Goal: Task Accomplishment & Management: Manage account settings

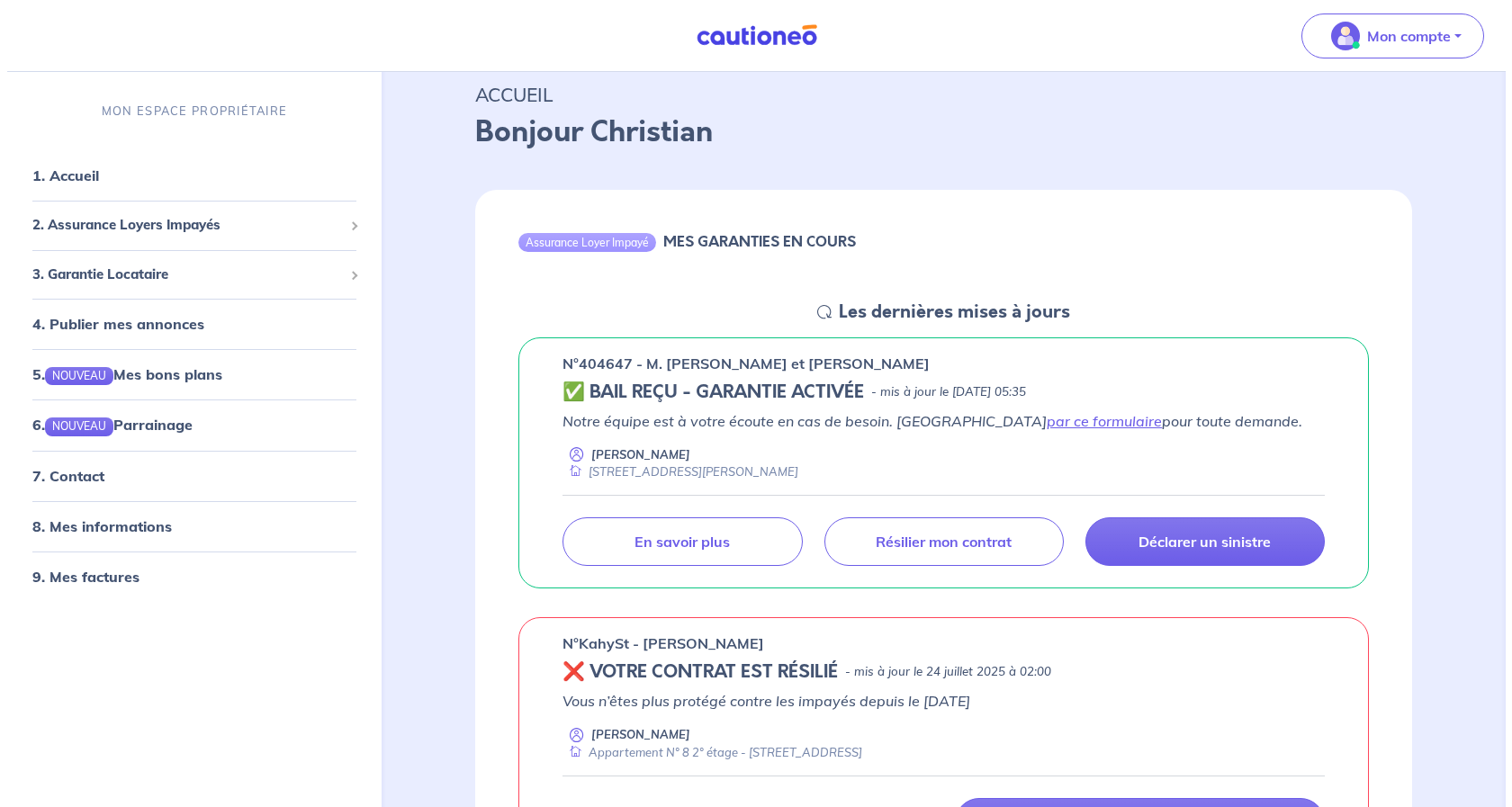
scroll to position [270, 0]
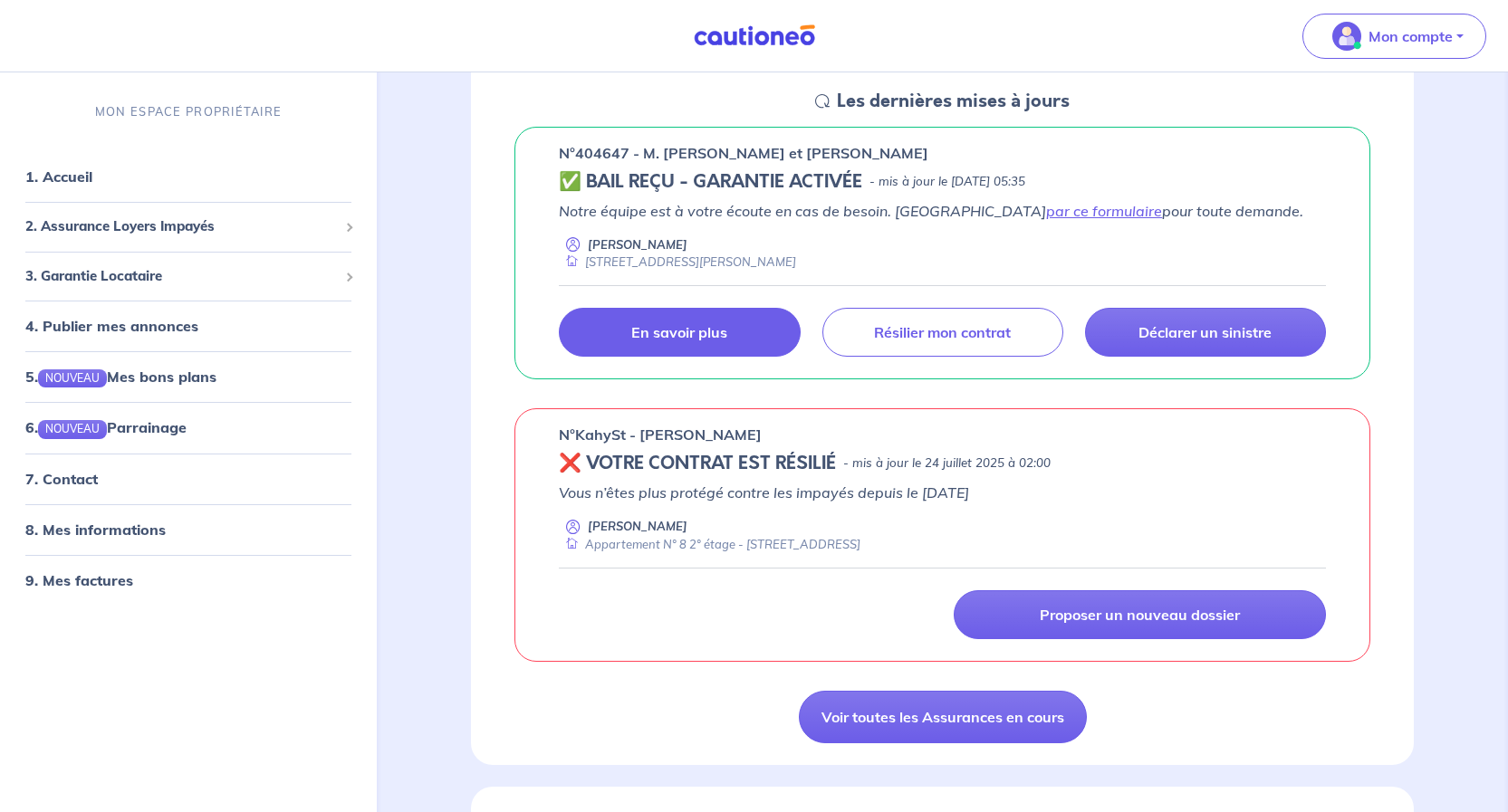
click at [678, 333] on p "En savoir plus" at bounding box center [679, 332] width 96 height 19
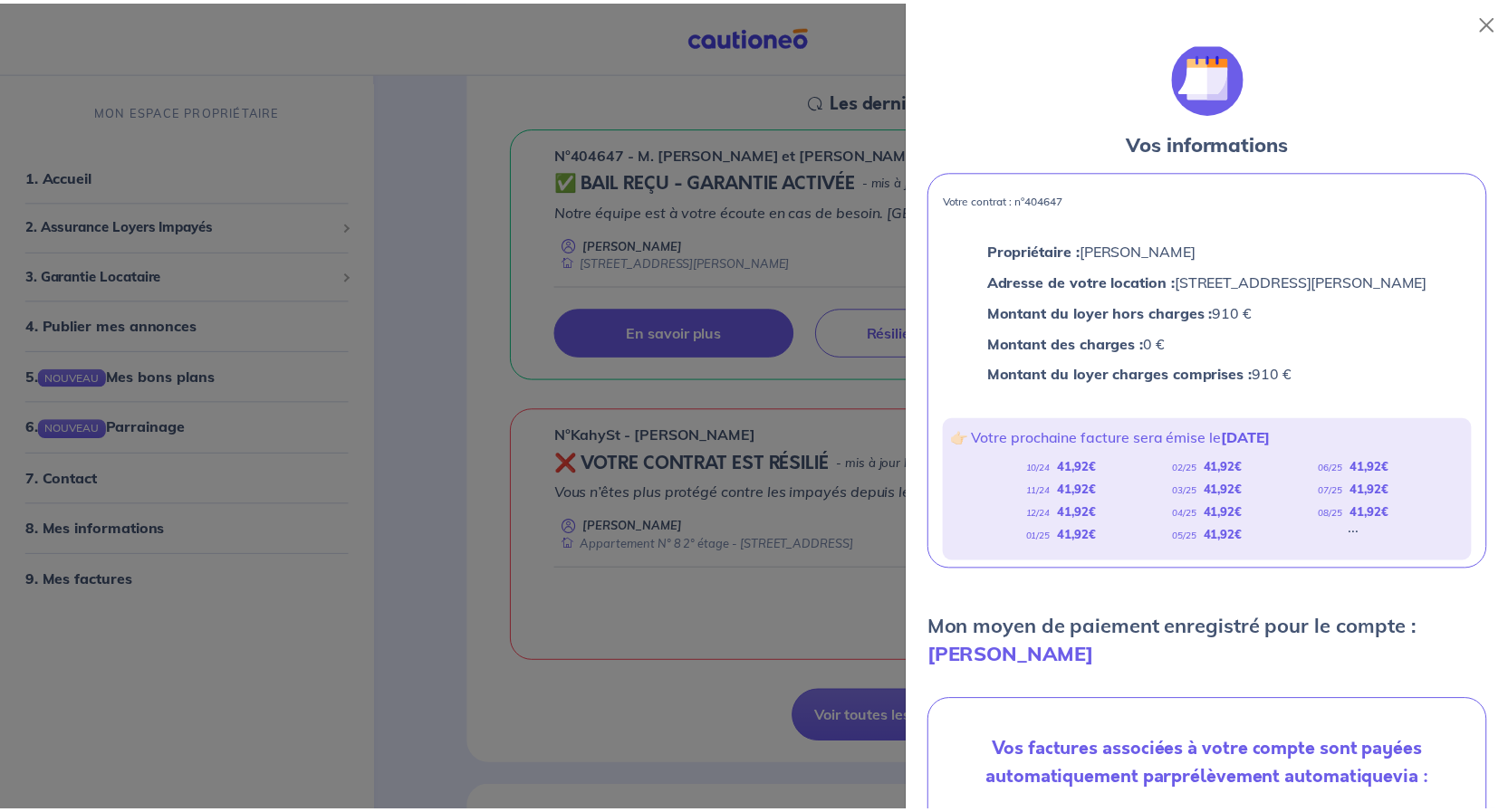
scroll to position [0, 0]
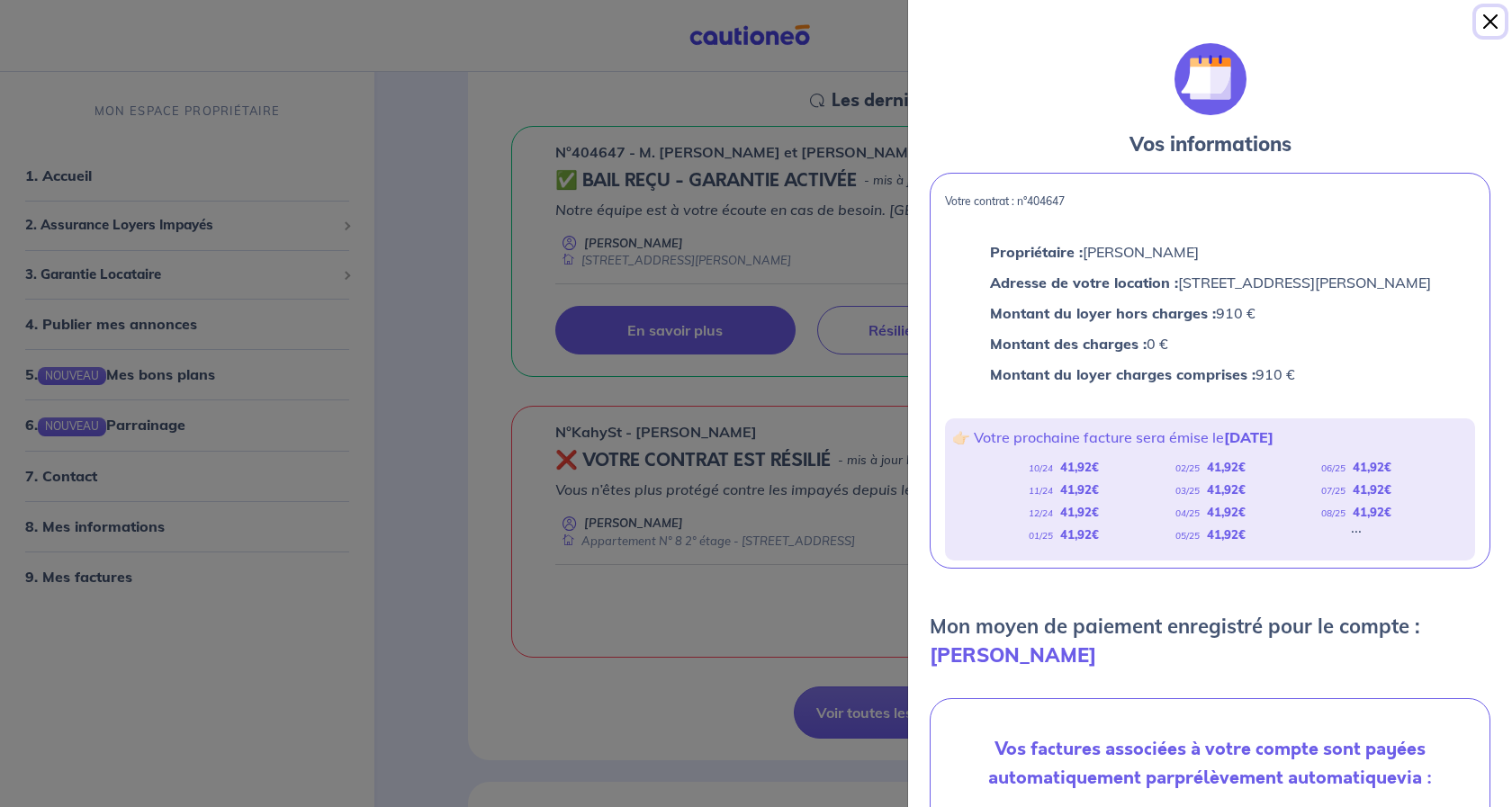
click at [1493, 19] on button "Close" at bounding box center [1491, 21] width 29 height 29
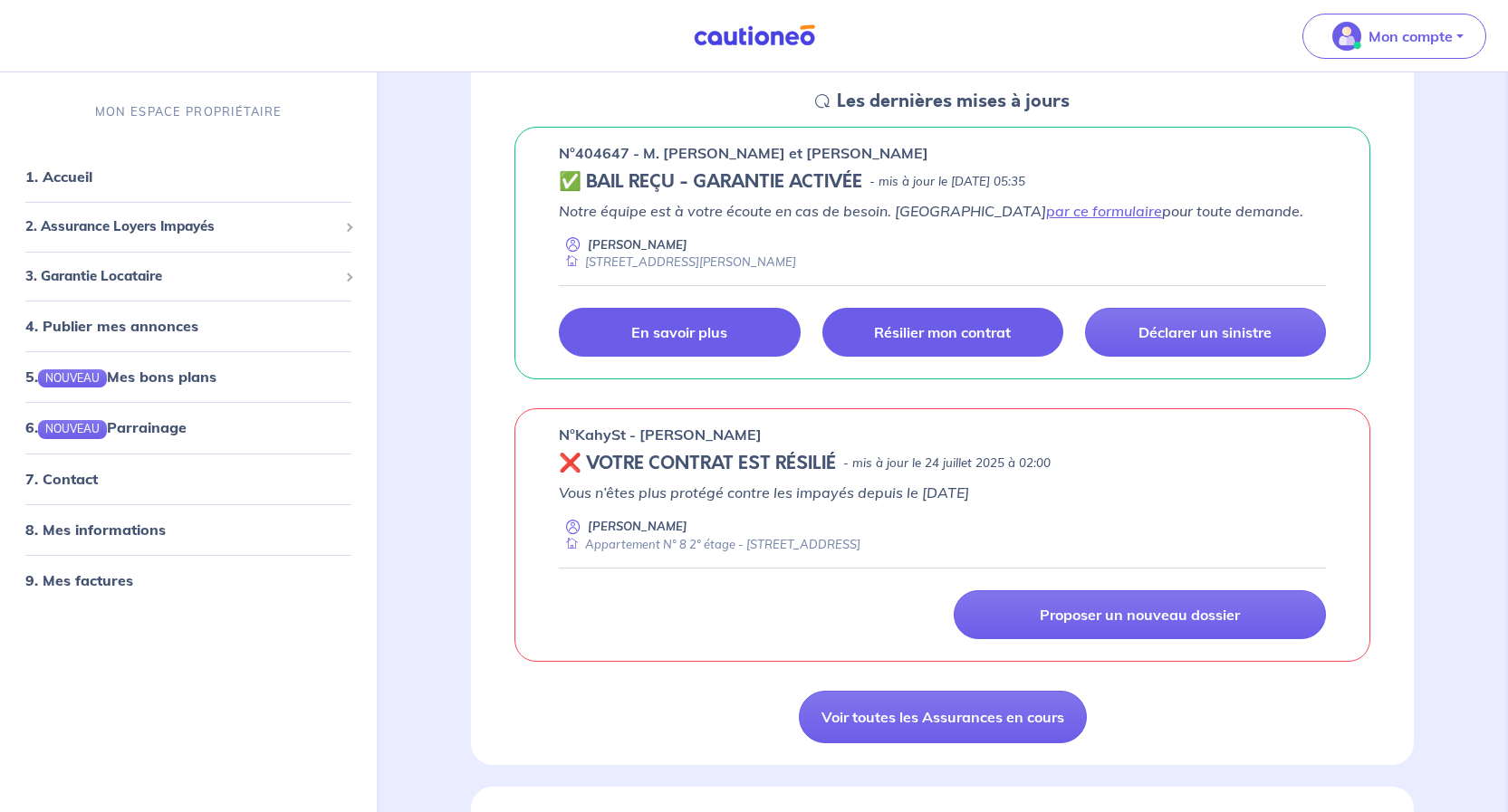
click at [918, 336] on p "Résilier mon contrat" at bounding box center [942, 332] width 137 height 19
click at [1046, 211] on link "par ce formulaire" at bounding box center [1104, 211] width 116 height 19
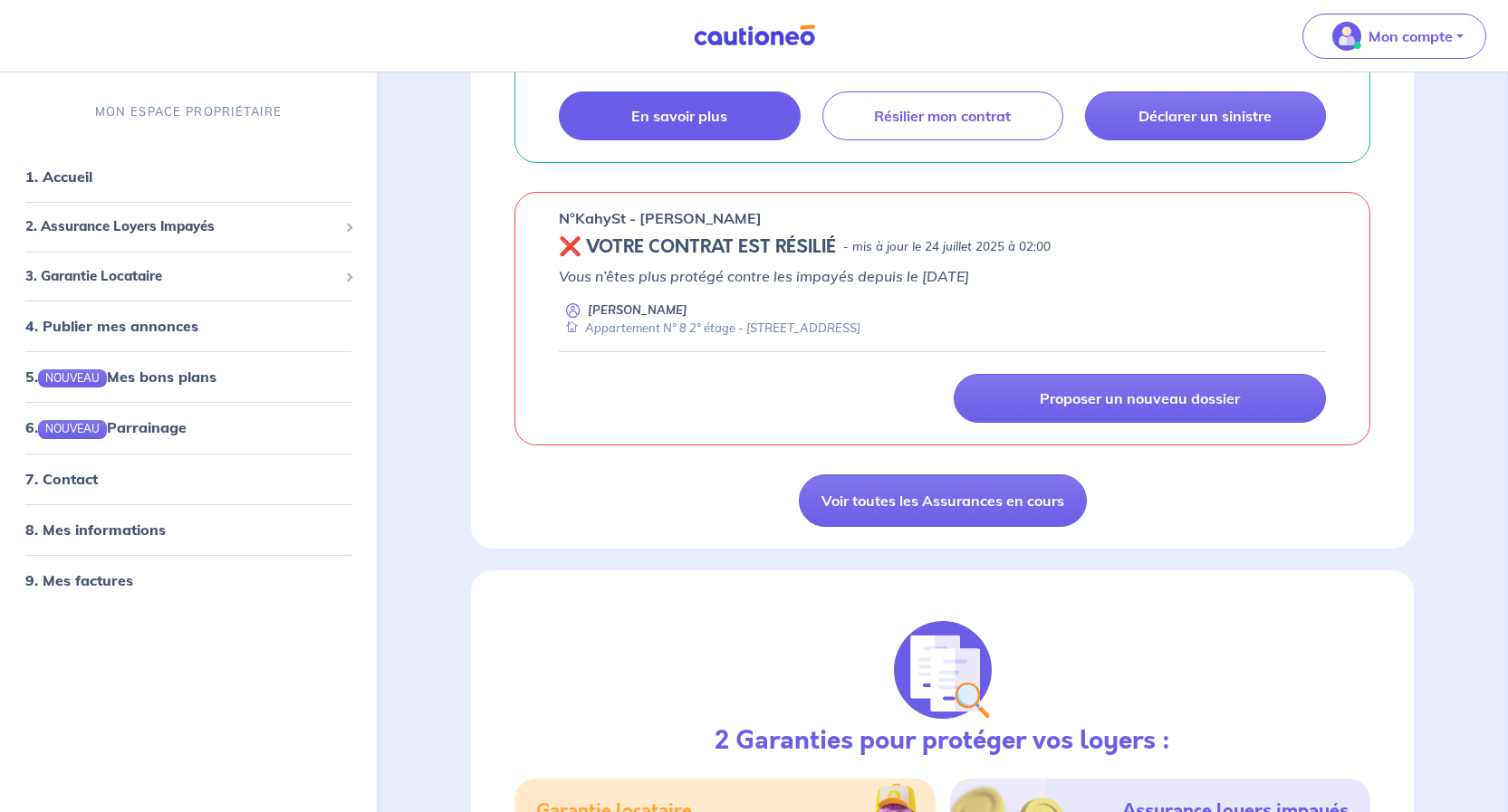
scroll to position [453, 0]
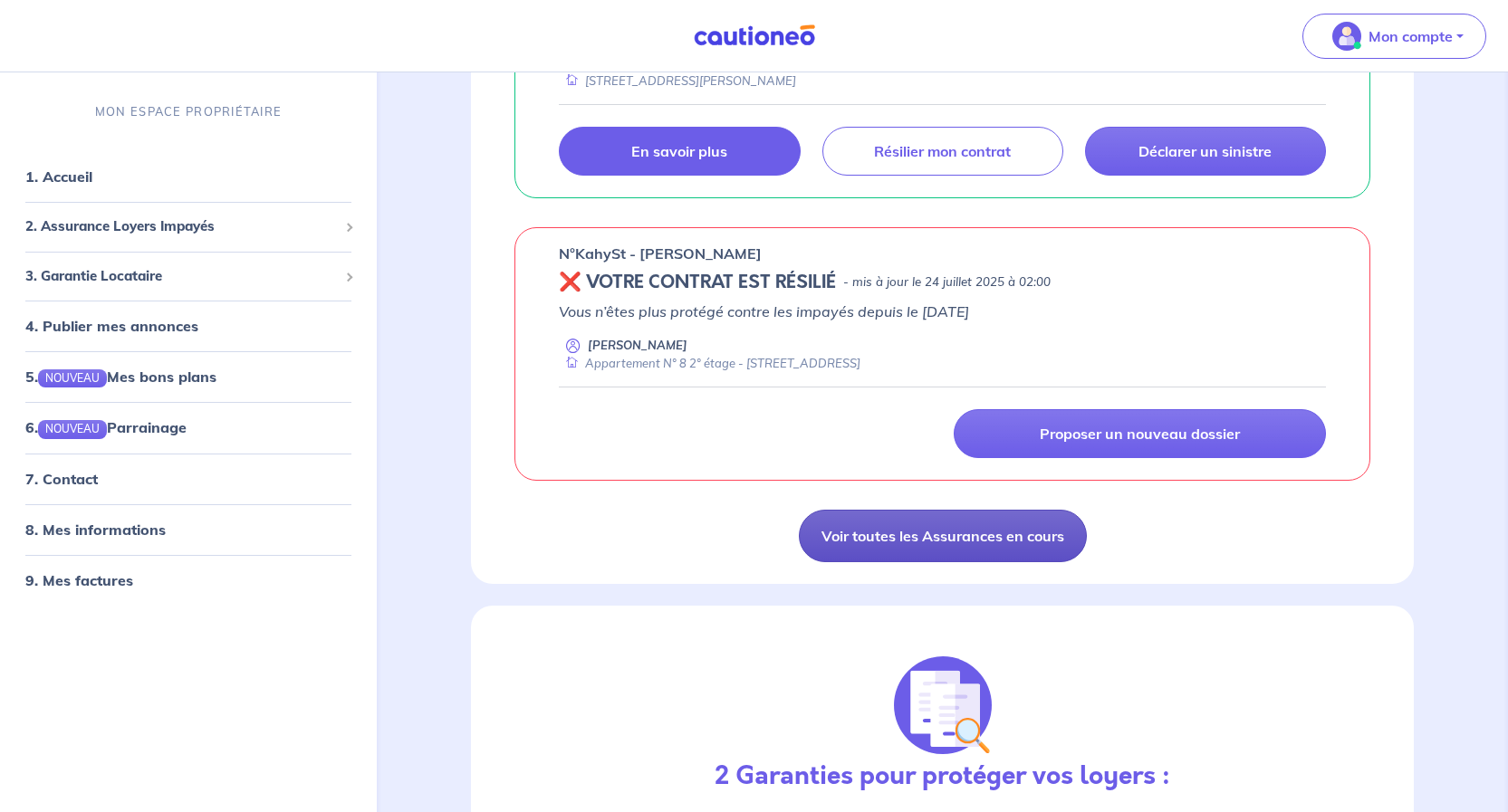
click at [927, 533] on link "Voir toutes les Assurances en cours" at bounding box center [942, 536] width 288 height 53
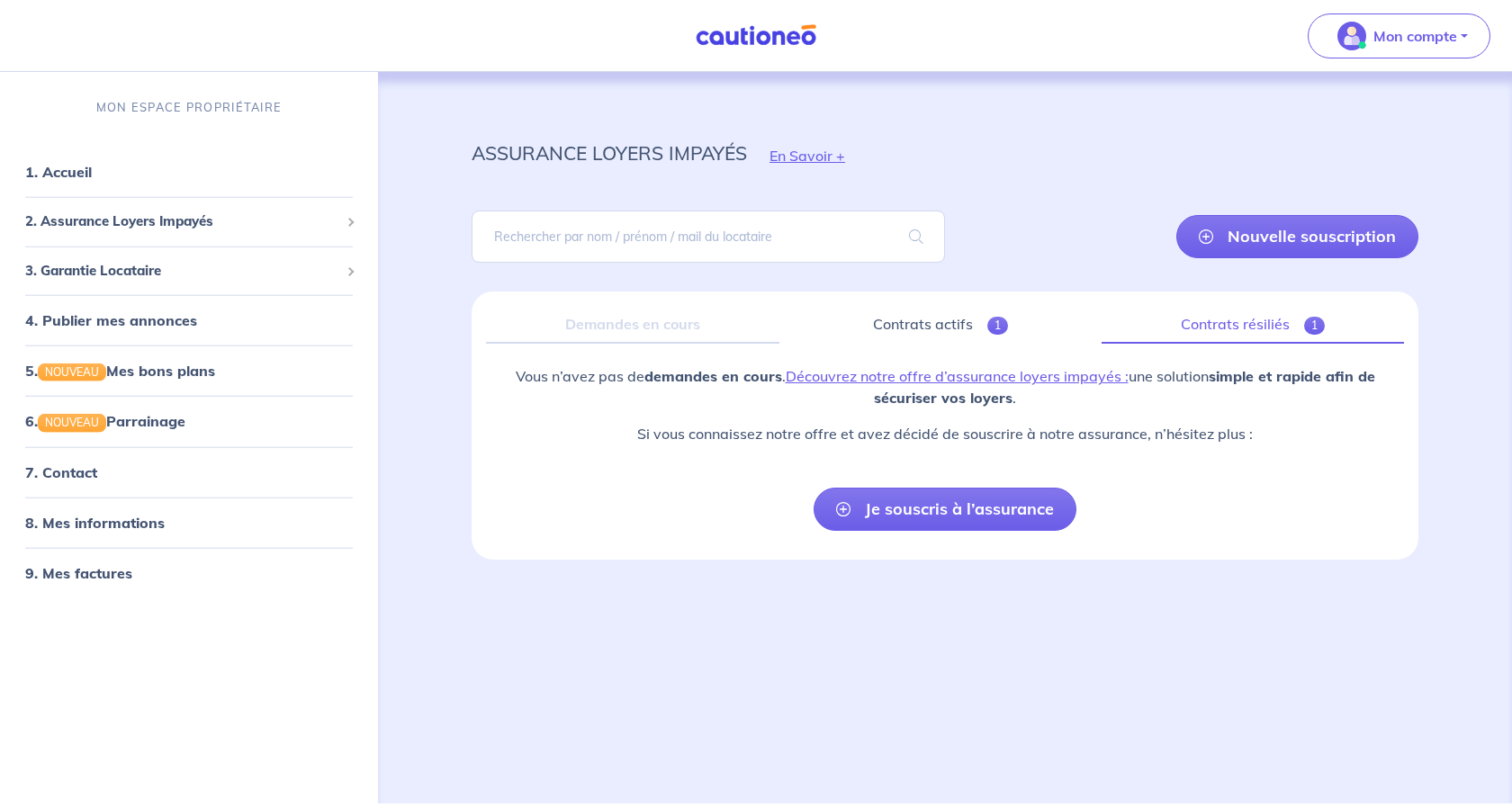
click at [1218, 320] on link "Contrats résiliés 1" at bounding box center [1253, 324] width 303 height 38
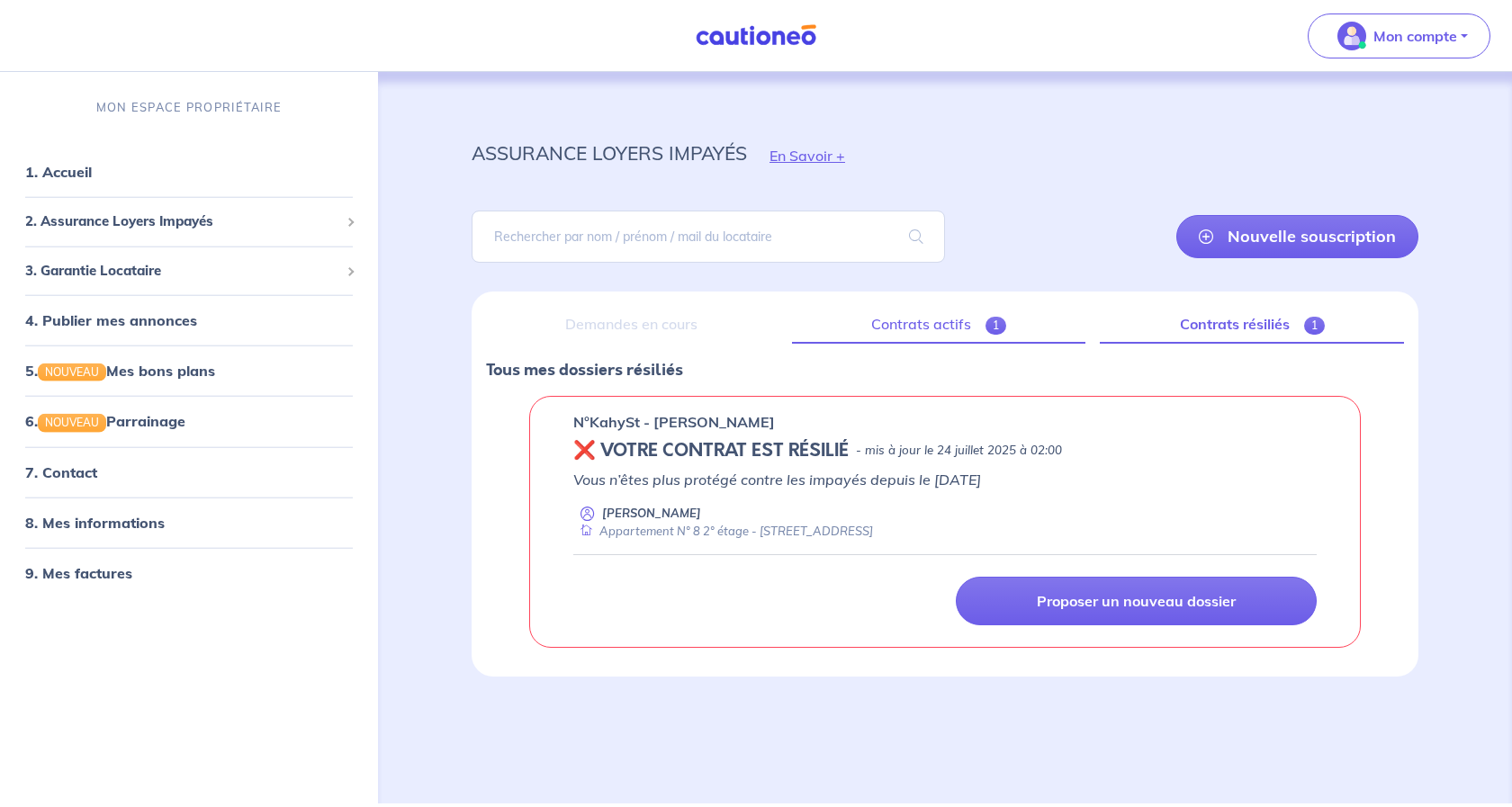
click at [922, 324] on link "Contrats actifs 1" at bounding box center [938, 324] width 294 height 38
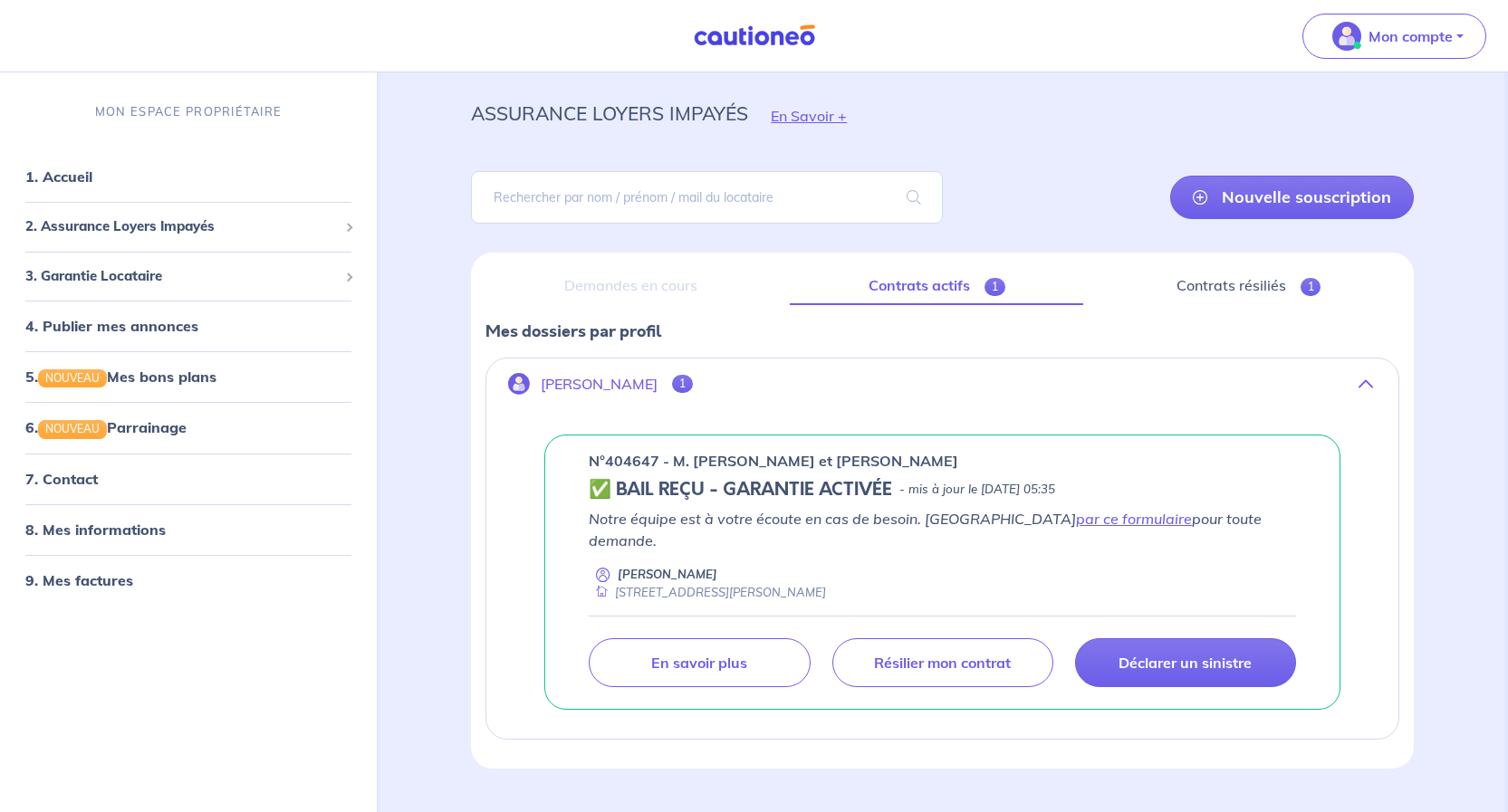
scroll to position [62, 0]
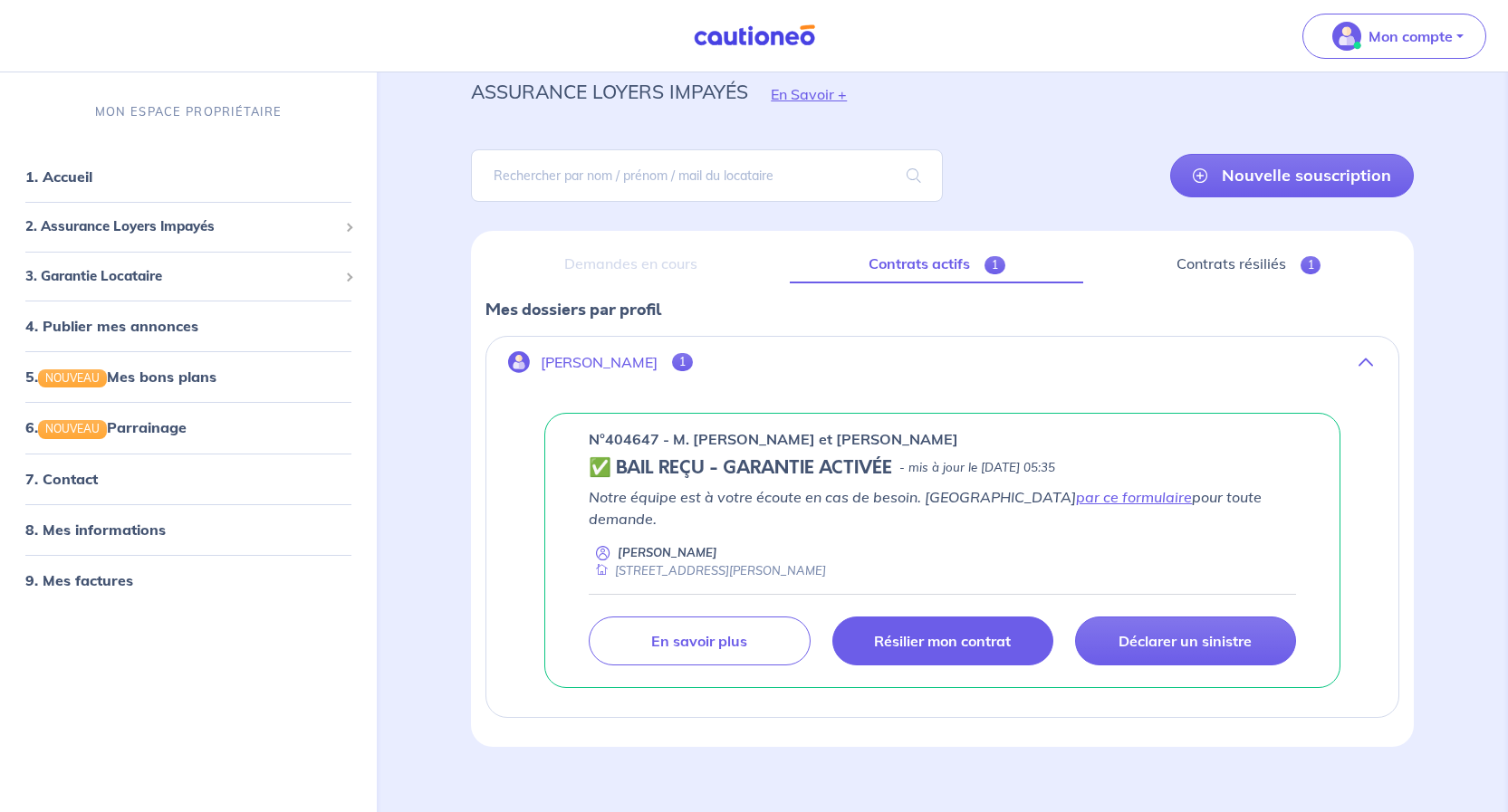
click at [902, 632] on p "Résilier mon contrat" at bounding box center [942, 641] width 137 height 19
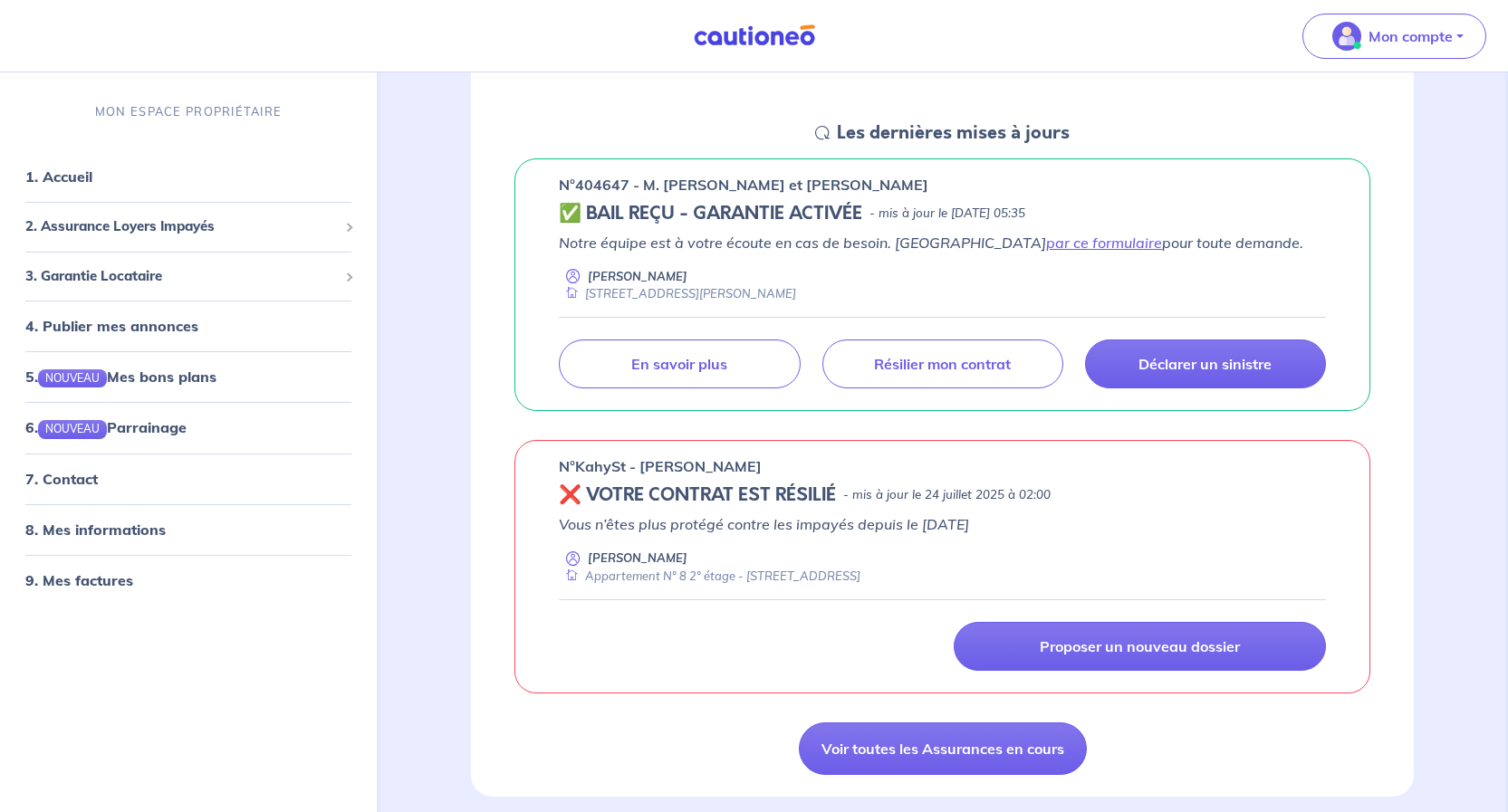
scroll to position [182, 0]
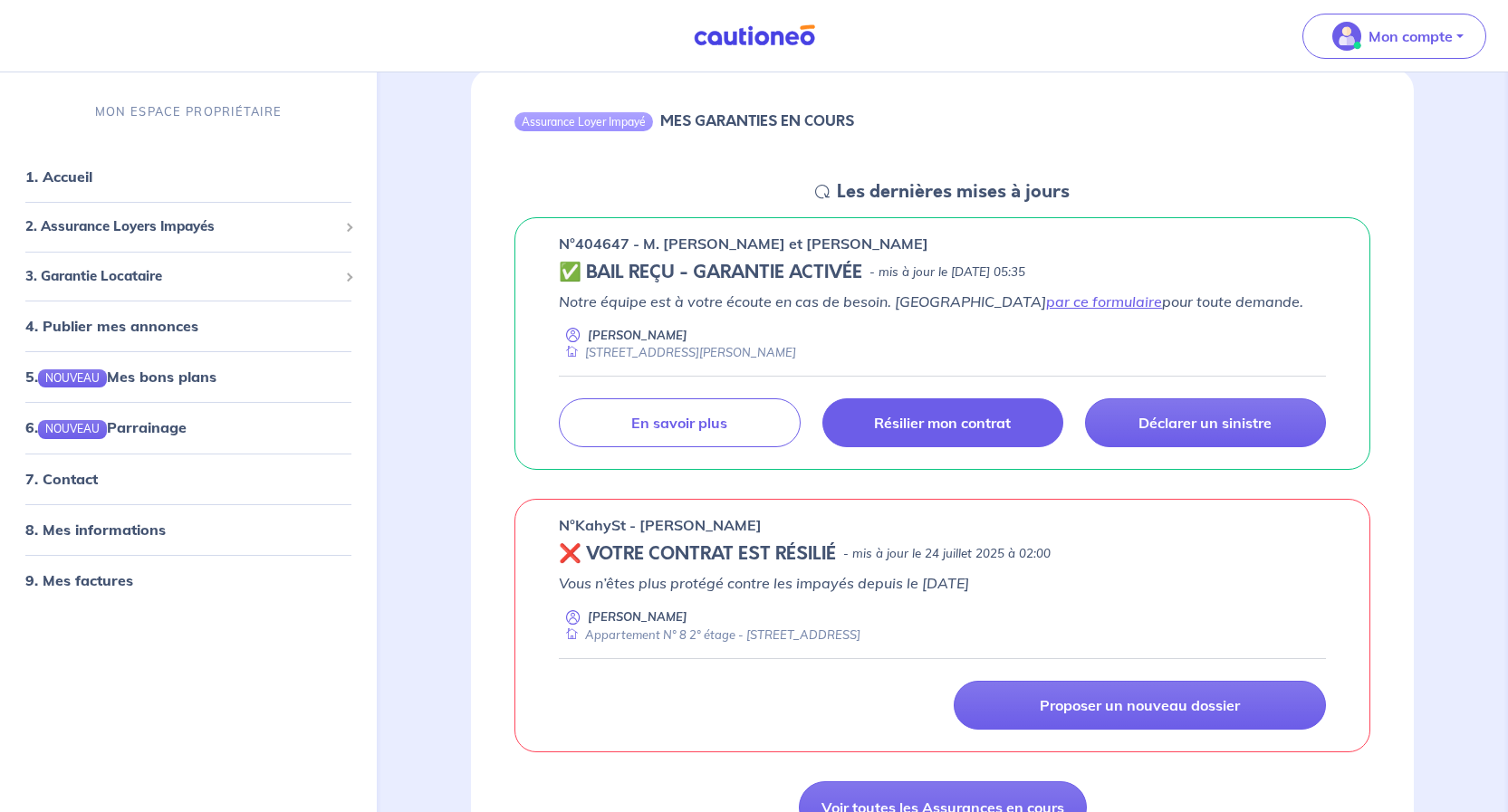
click at [929, 420] on p "Résilier mon contrat" at bounding box center [942, 423] width 137 height 19
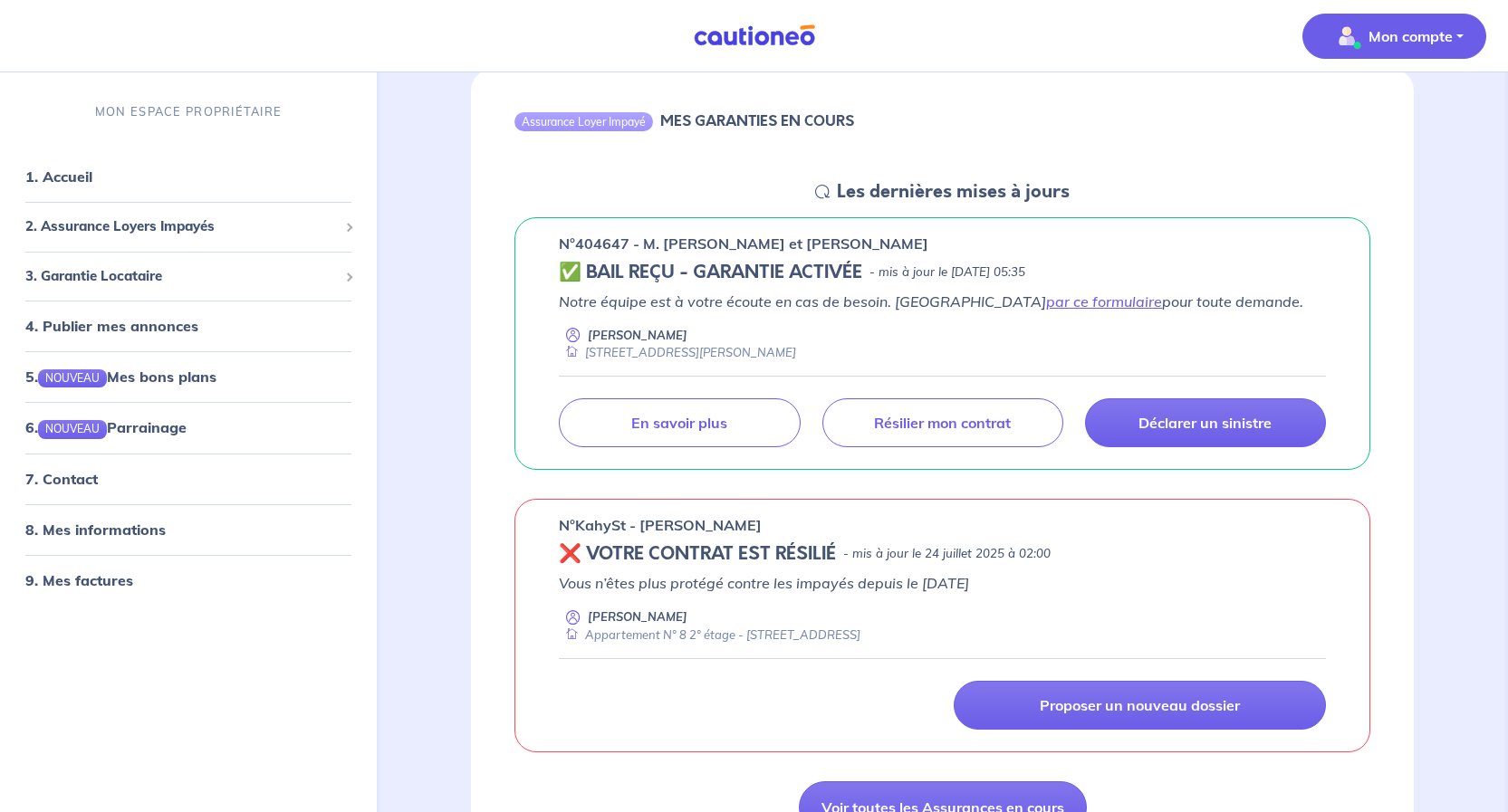
click at [1454, 32] on button "Mon compte" at bounding box center [1394, 36] width 183 height 45
click at [1371, 155] on link "Me déconnecter" at bounding box center [1375, 156] width 145 height 29
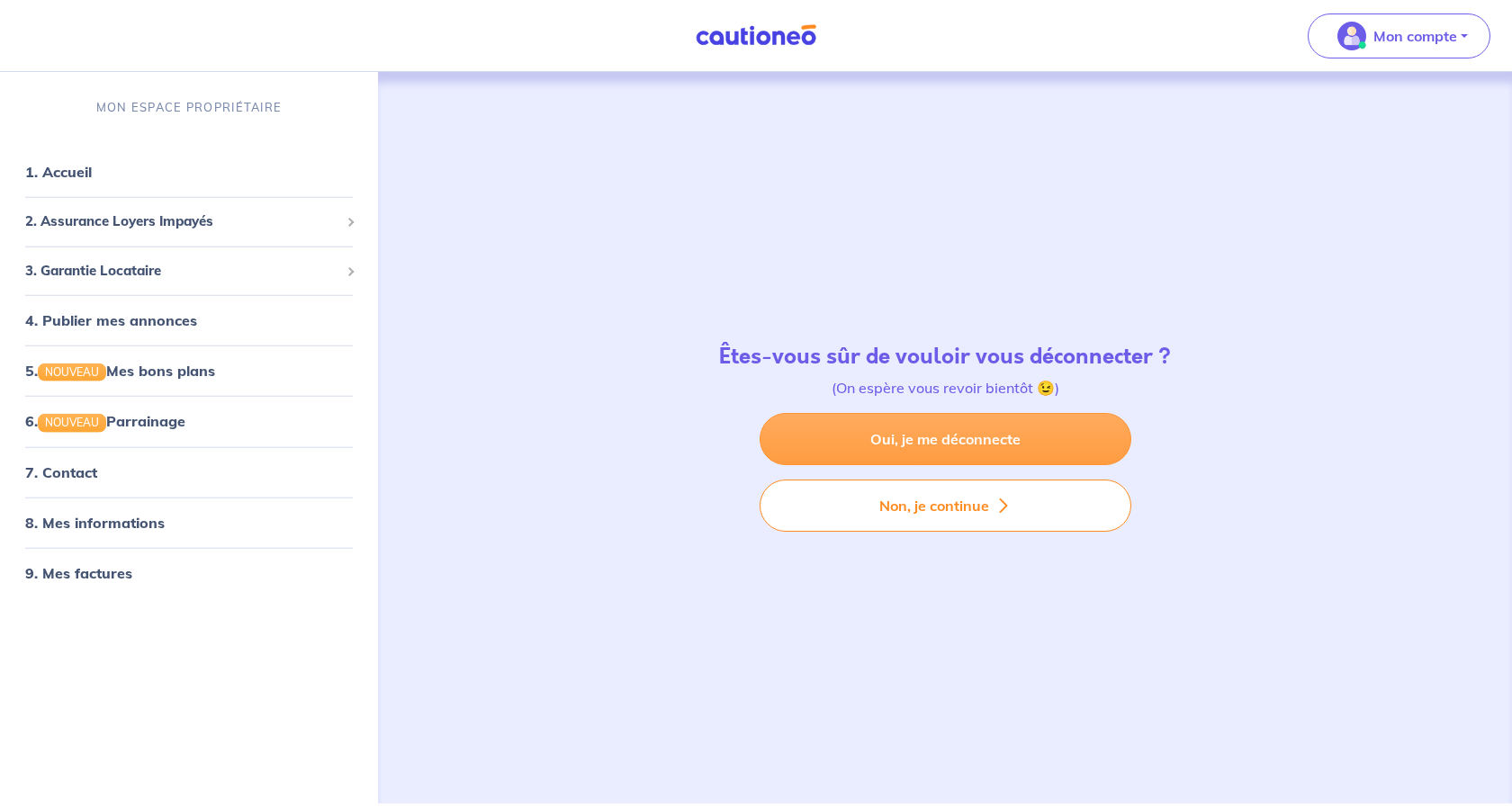
click at [886, 440] on link "Oui, je me déconnecte" at bounding box center [945, 439] width 371 height 52
